Goal: Information Seeking & Learning: Check status

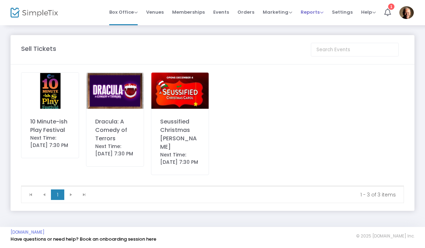
click at [312, 18] on span "Reports Analytics Sales Reports Download" at bounding box center [312, 12] width 23 height 18
click at [309, 16] on span "Reports Analytics Sales Reports Download" at bounding box center [312, 12] width 23 height 18
click at [320, 12] on span "Reports" at bounding box center [312, 12] width 23 height 7
click at [332, 38] on li "Sales Reports" at bounding box center [324, 38] width 46 height 14
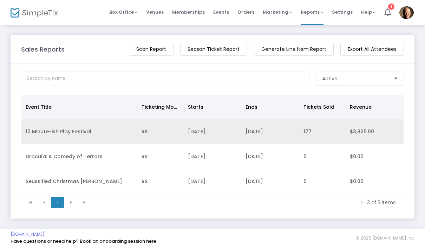
click at [92, 138] on td "10 Minute-ish Play Festival" at bounding box center [79, 131] width 116 height 25
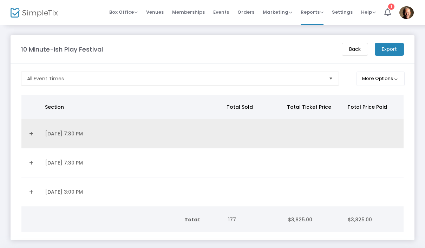
click at [33, 135] on link "Expand Details" at bounding box center [31, 133] width 11 height 11
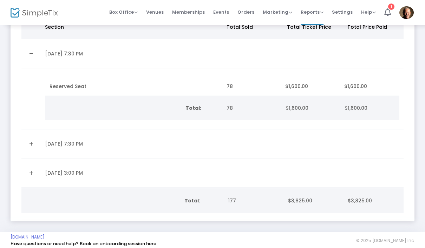
click at [30, 148] on link "Expand Details" at bounding box center [31, 143] width 11 height 11
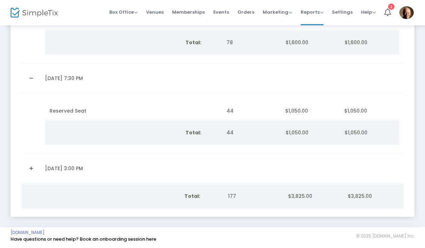
scroll to position [146, 0]
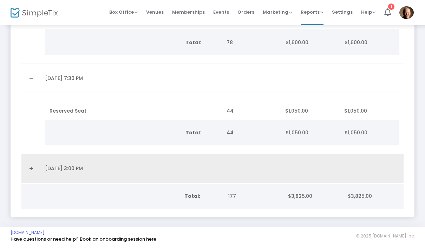
click at [30, 170] on link "Expand Details" at bounding box center [31, 168] width 11 height 11
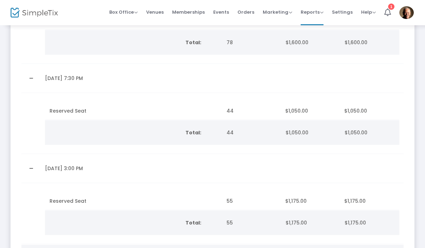
click at [422, 207] on div "10 Minute-ish Play Festival Back Export All Event Times More Options Section To…" at bounding box center [212, 84] width 425 height 410
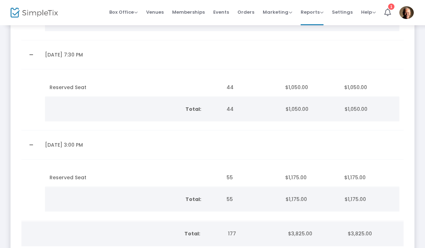
scroll to position [169, 0]
click at [422, 177] on div "10 Minute-ish Play Festival Back Export All Event Times More Options Section To…" at bounding box center [212, 61] width 425 height 410
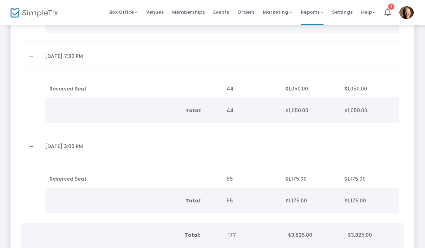
click at [422, 116] on div "10 Minute-ish Play Festival Back Export All Event Times More Options Section To…" at bounding box center [212, 62] width 425 height 410
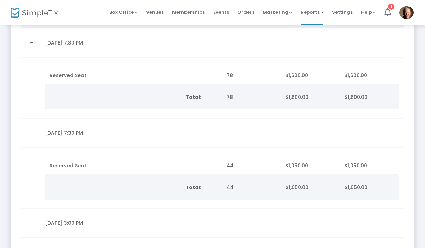
scroll to position [91, 0]
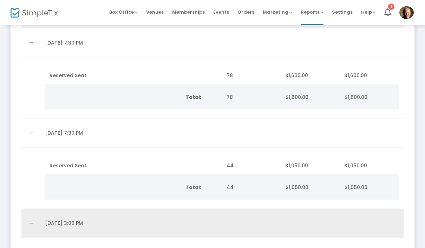
click at [399, 231] on td "Data table" at bounding box center [373, 223] width 60 height 29
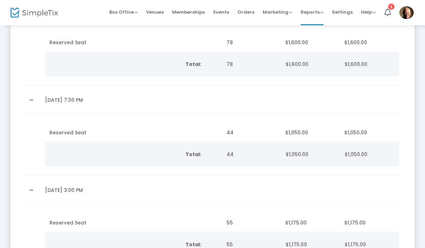
scroll to position [72, 0]
